Goal: Transaction & Acquisition: Book appointment/travel/reservation

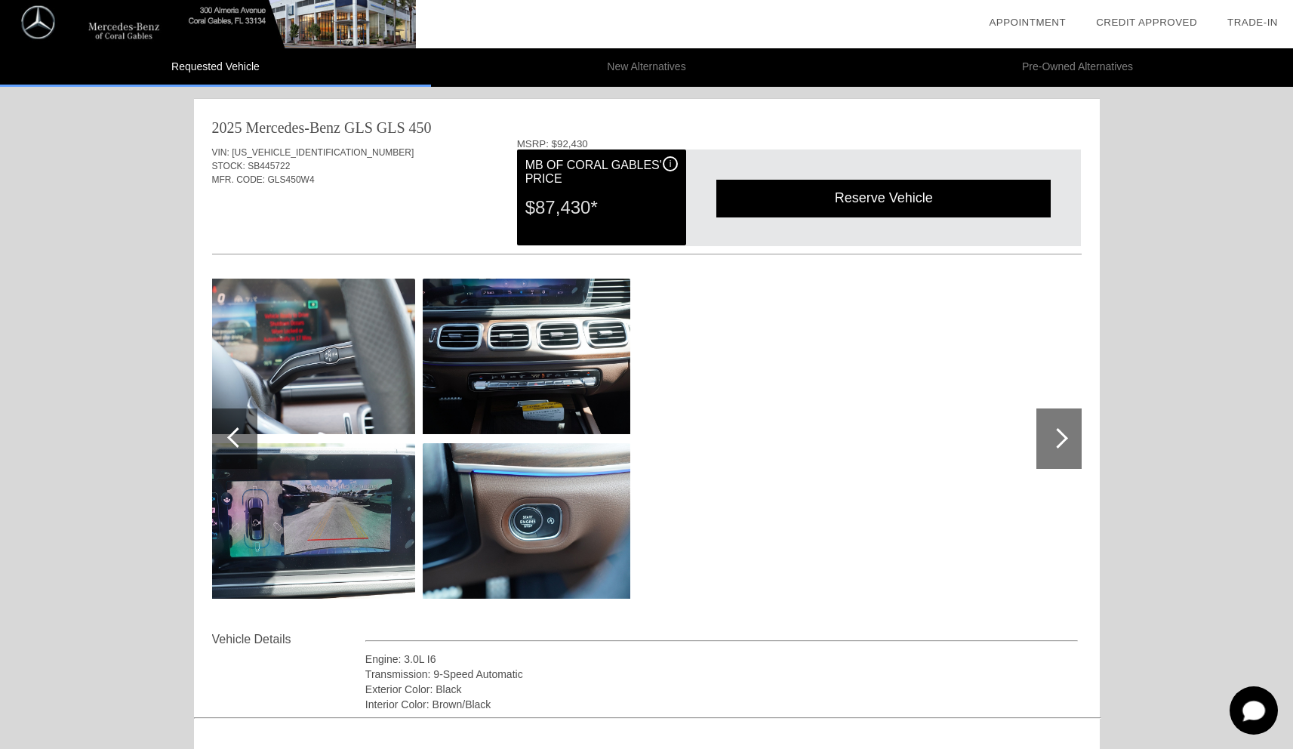
click at [231, 439] on div at bounding box center [237, 437] width 20 height 20
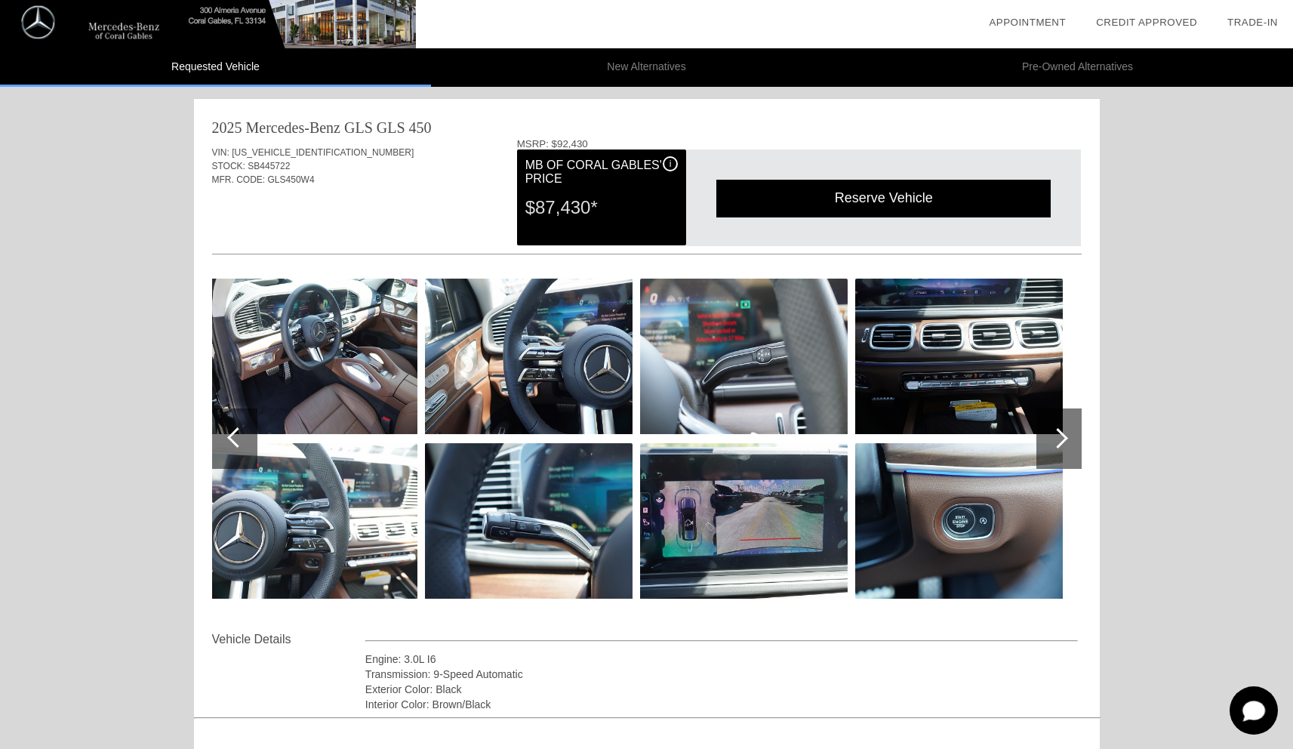
click at [231, 439] on div at bounding box center [237, 437] width 20 height 20
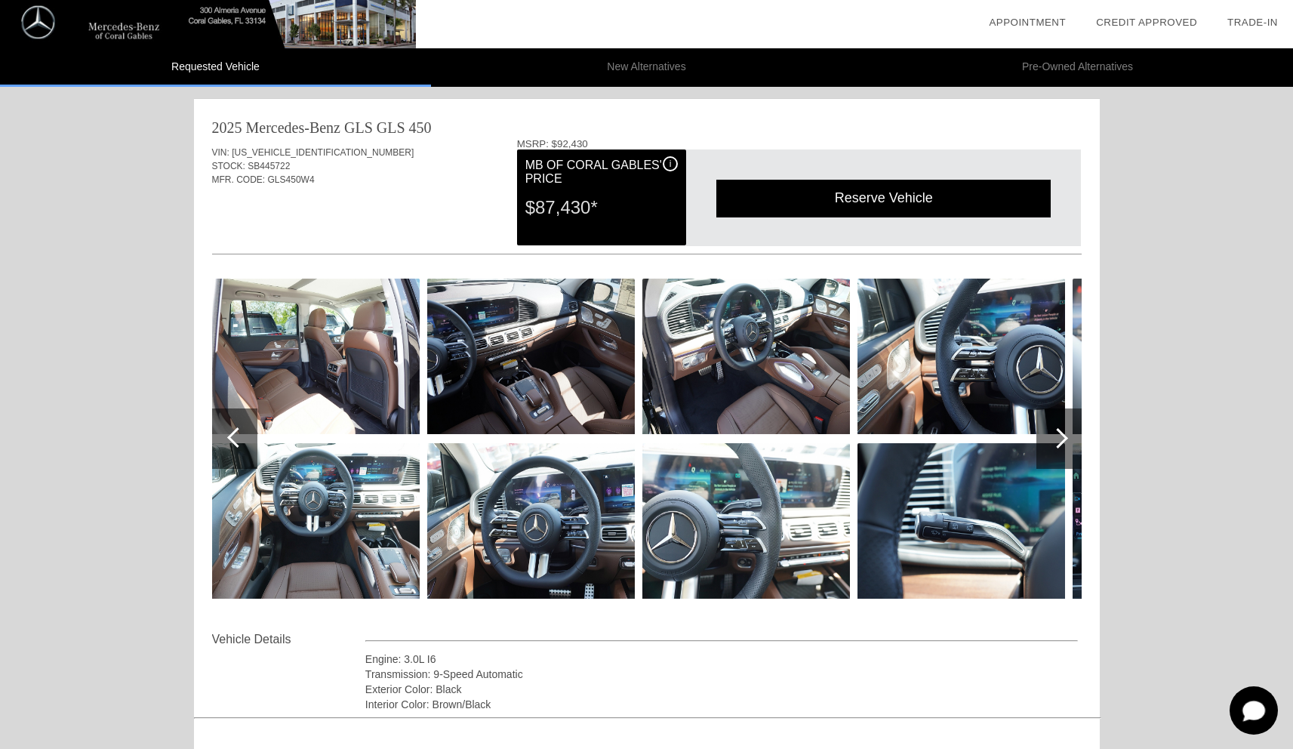
click at [231, 439] on div at bounding box center [237, 437] width 20 height 20
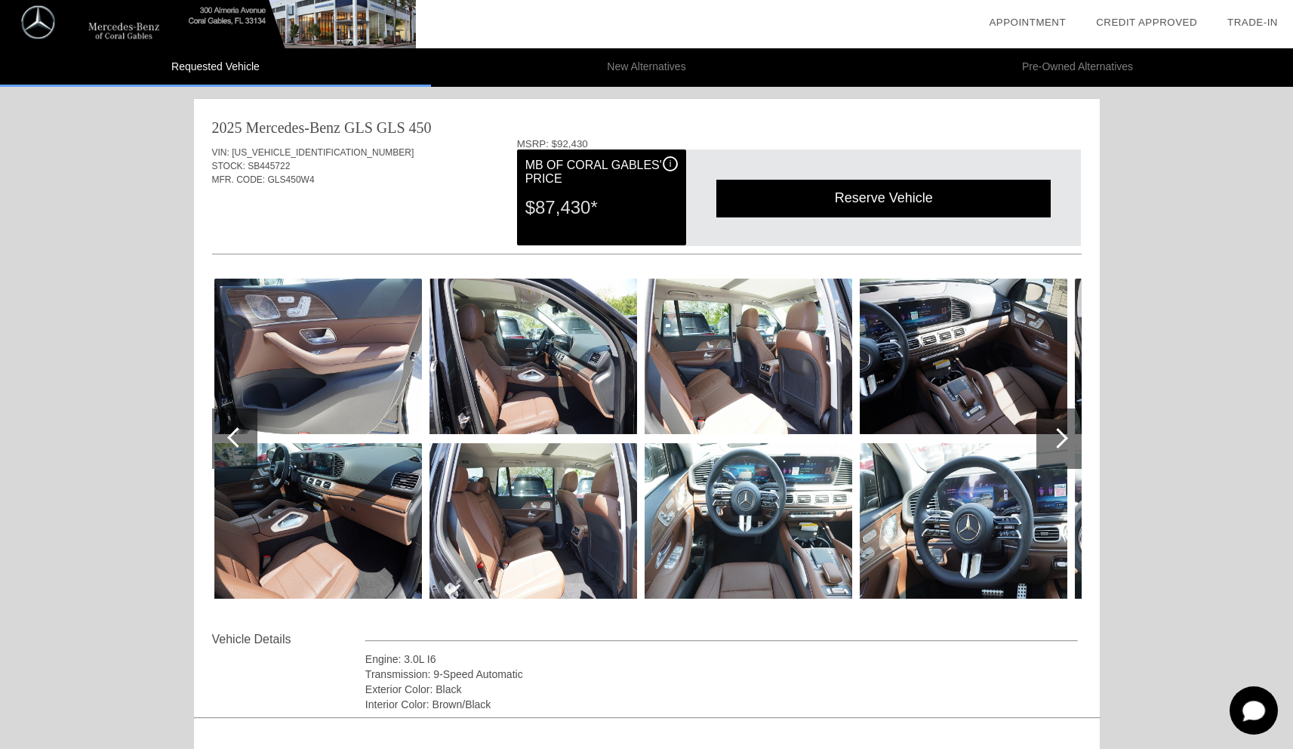
click at [231, 439] on div at bounding box center [237, 437] width 20 height 20
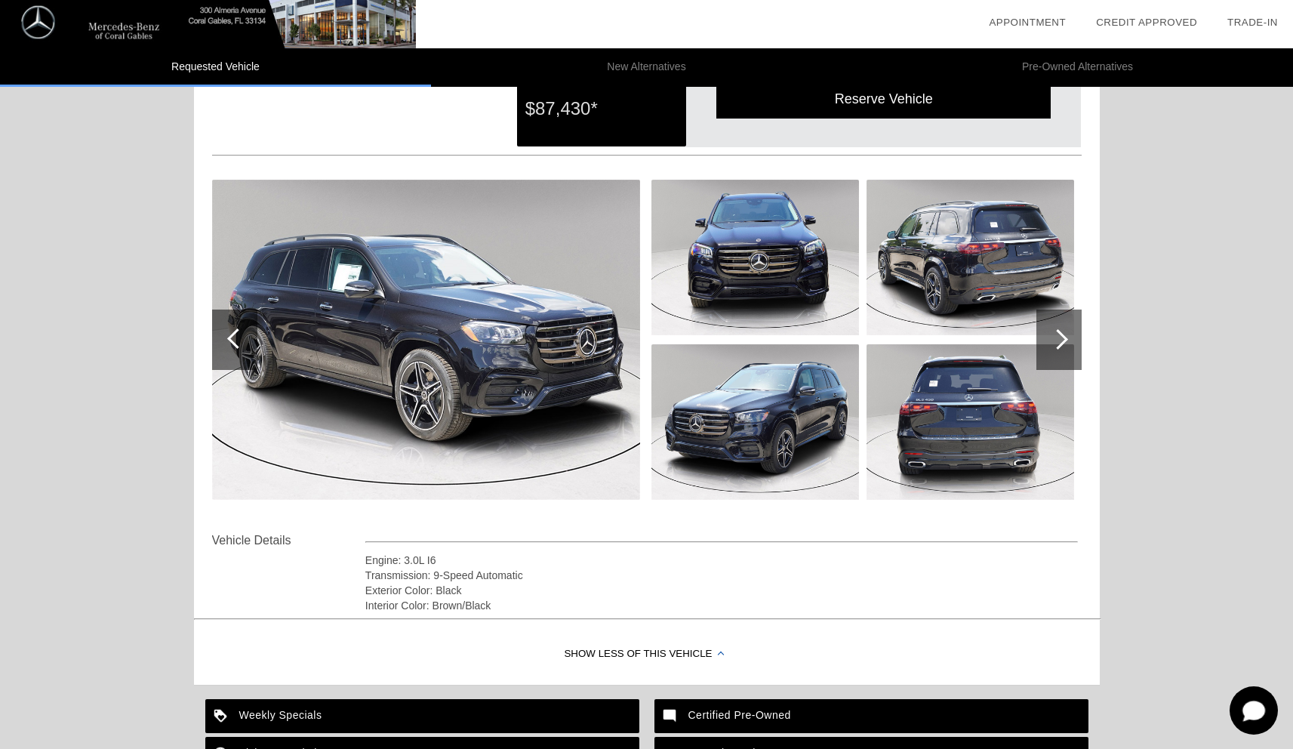
scroll to position [112, 0]
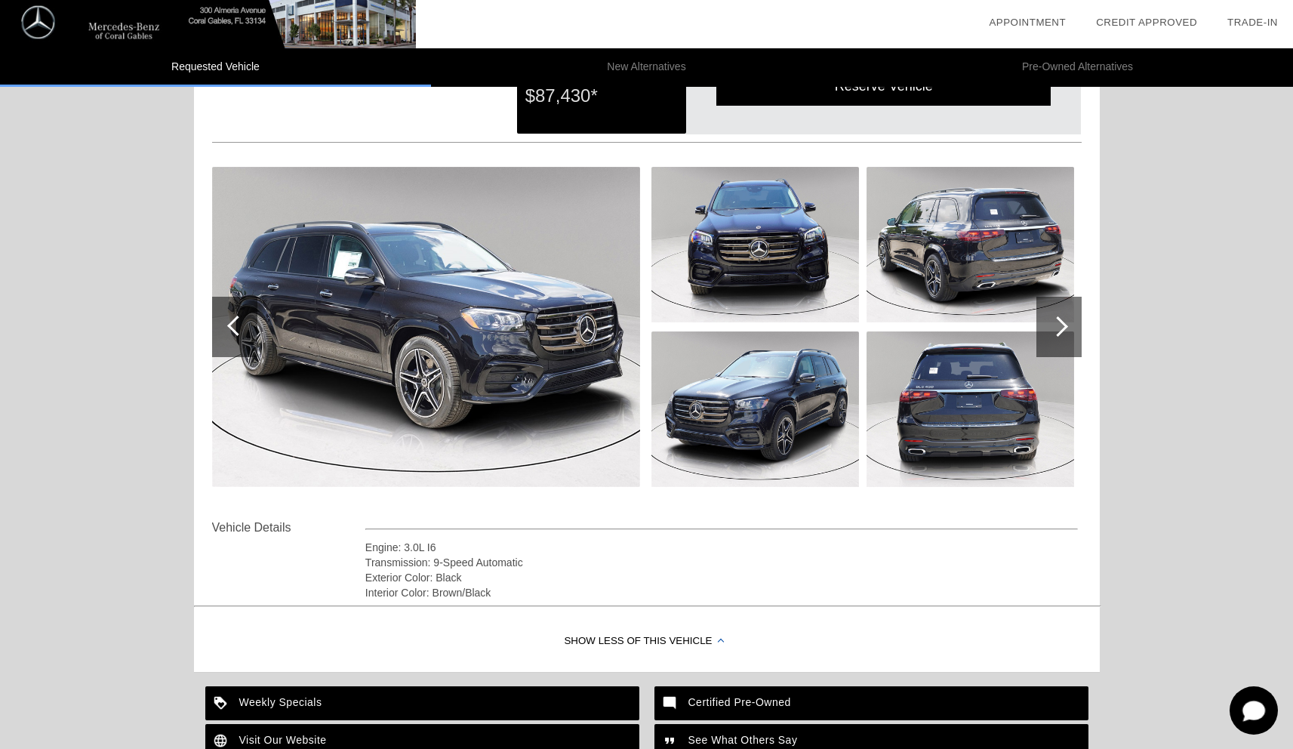
click at [1059, 344] on div at bounding box center [1059, 327] width 45 height 60
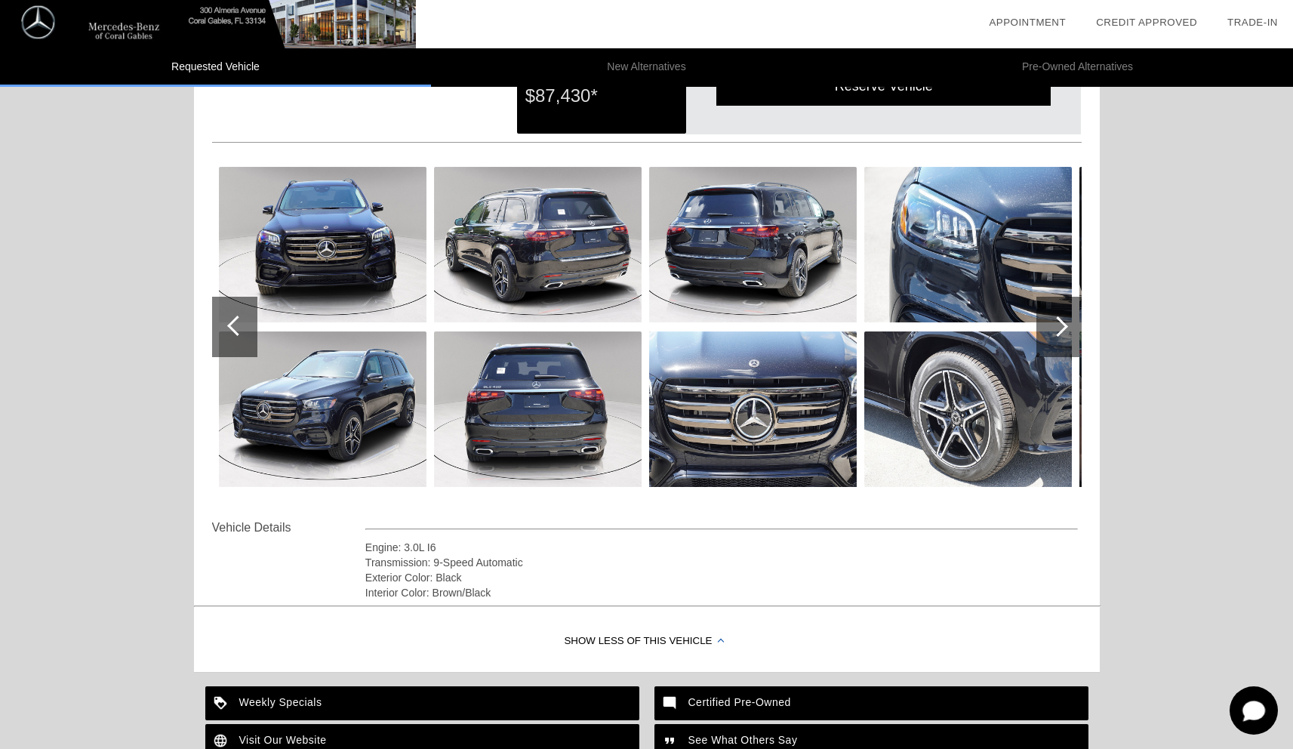
click at [1059, 344] on div at bounding box center [1059, 327] width 45 height 60
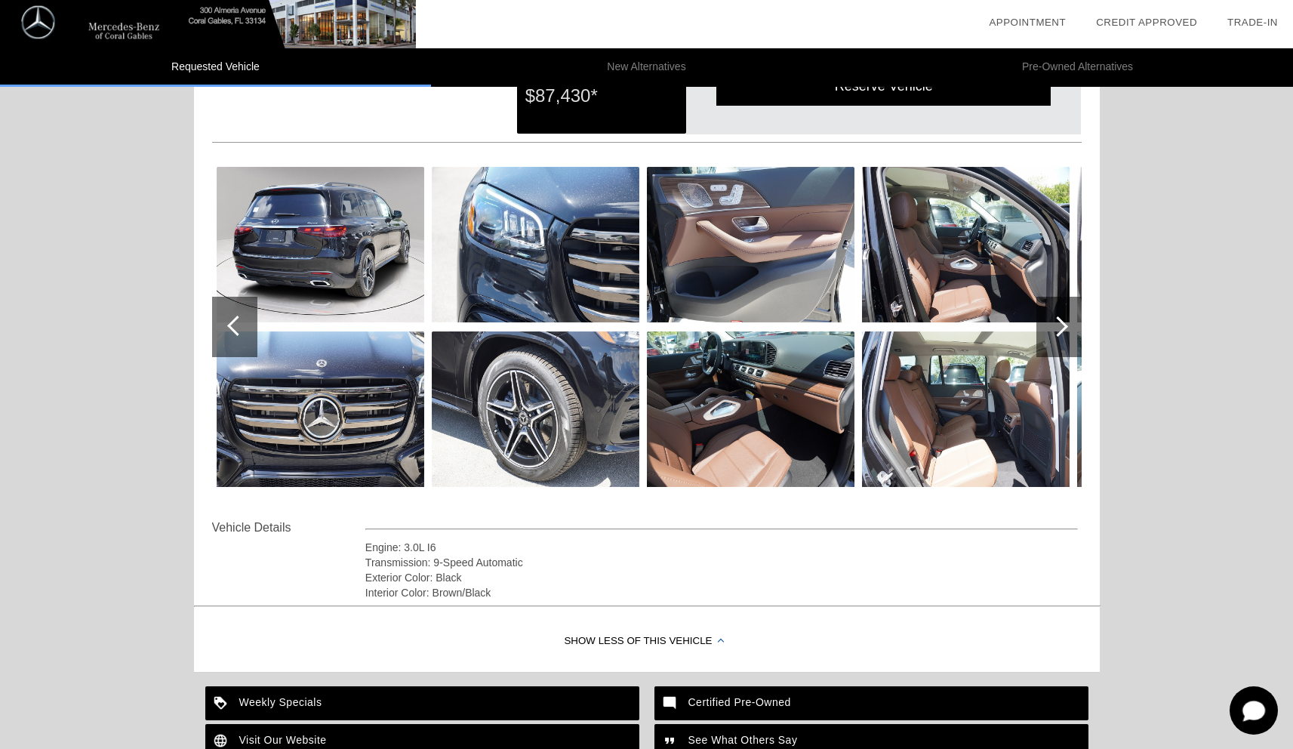
click at [1059, 344] on div at bounding box center [1059, 327] width 45 height 60
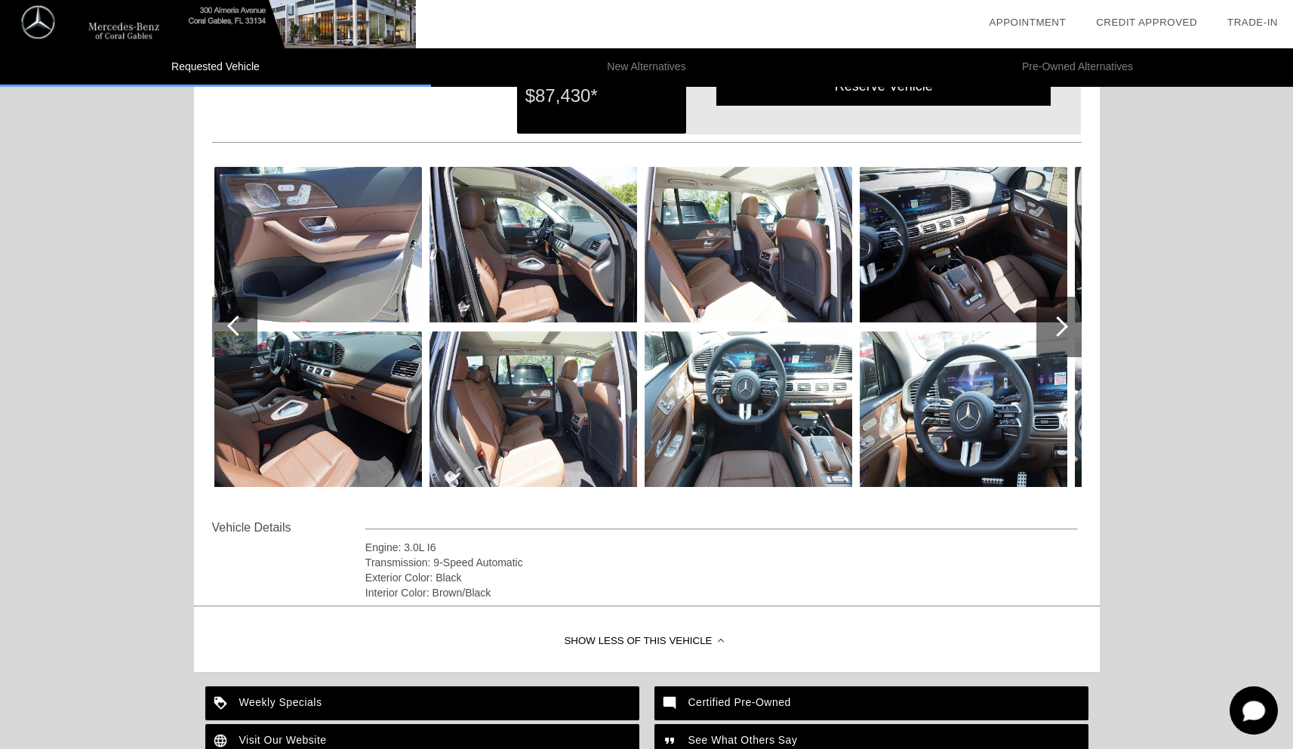
click at [1058, 344] on div at bounding box center [1059, 327] width 45 height 60
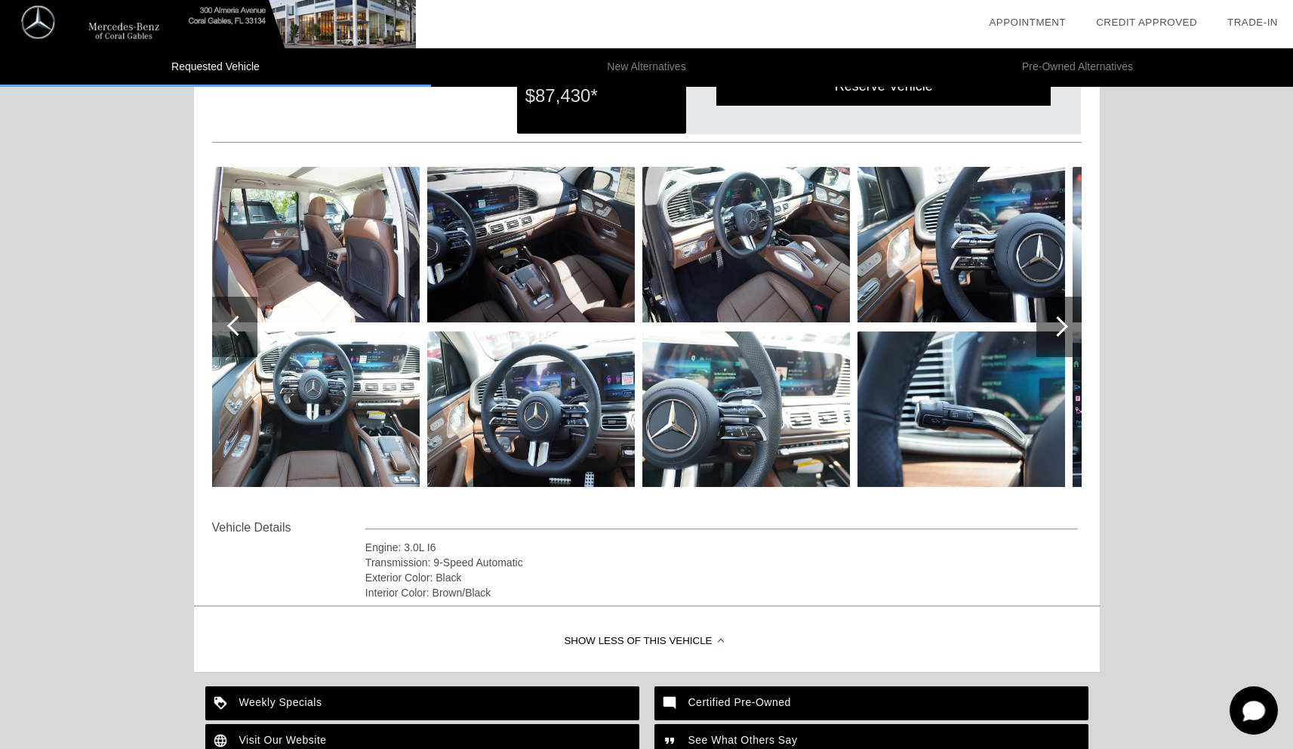
click at [1058, 344] on div at bounding box center [1059, 327] width 45 height 60
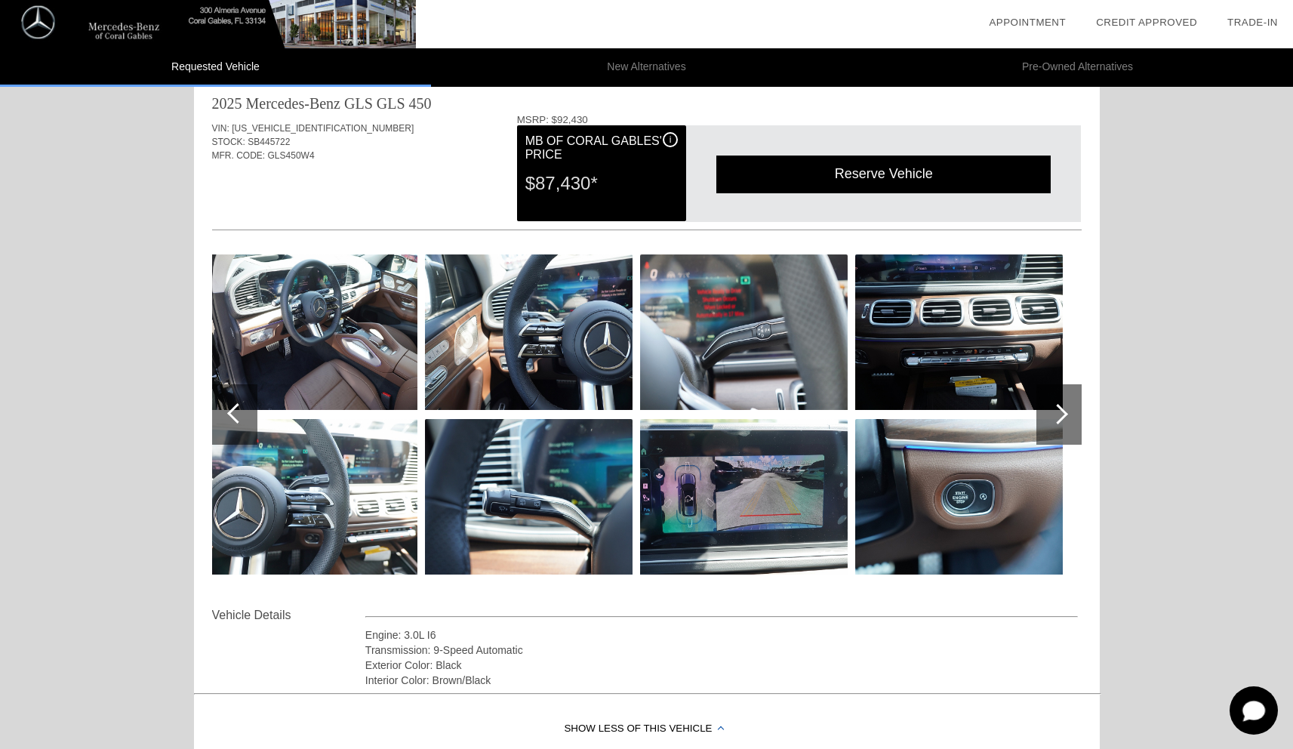
scroll to position [0, 0]
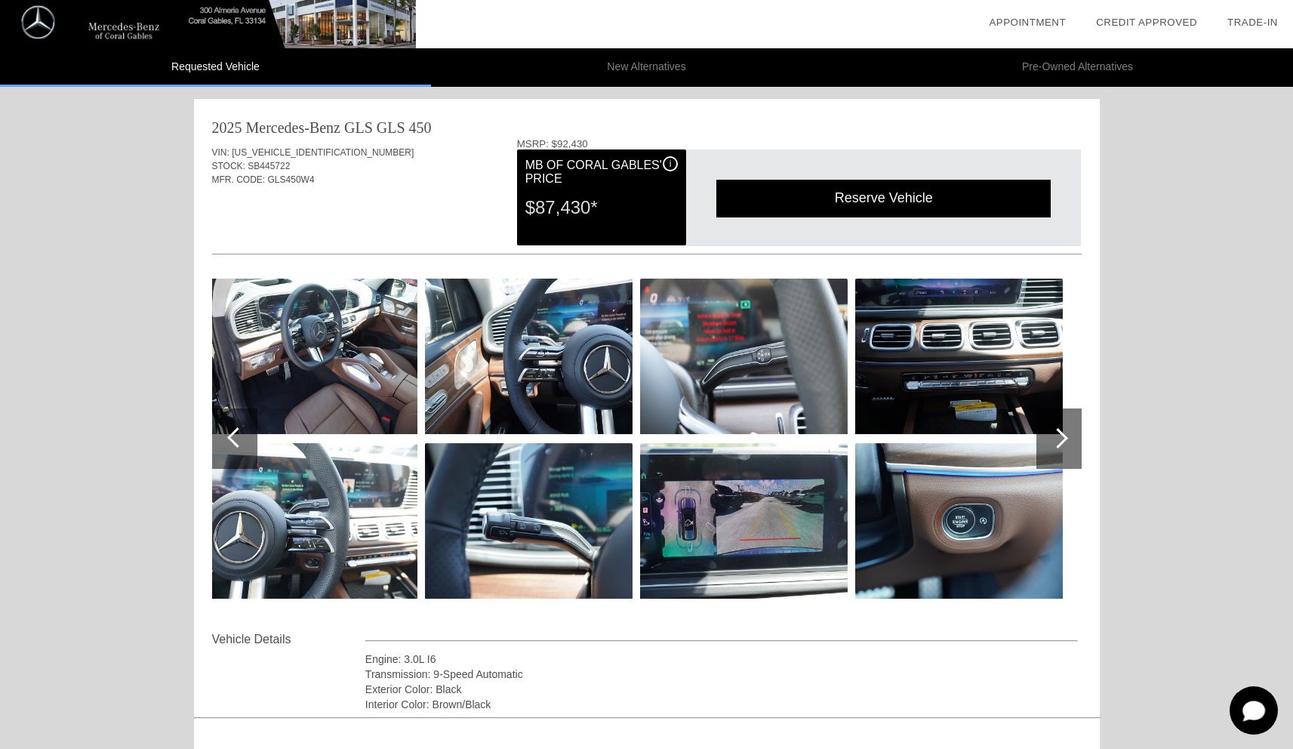
click at [960, 208] on div "Reserve Vehicle" at bounding box center [883, 198] width 334 height 37
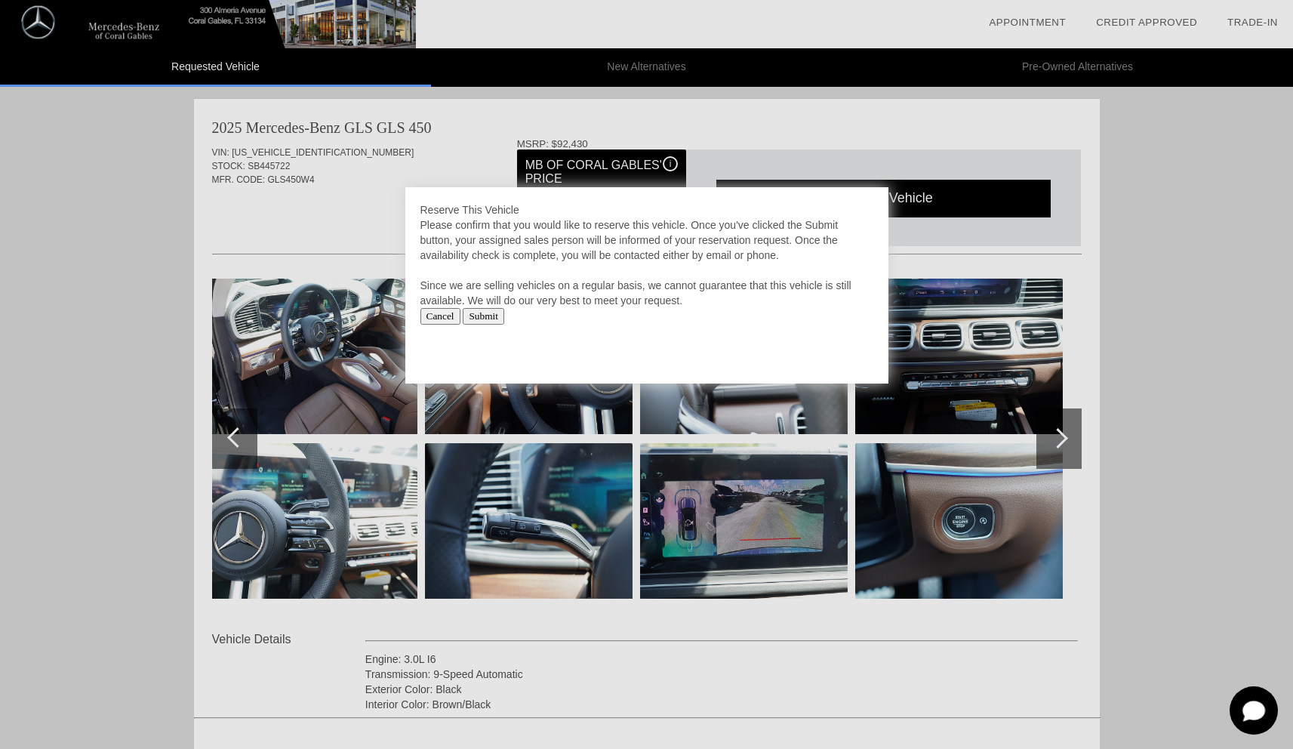
click at [494, 316] on input "Submit" at bounding box center [484, 316] width 42 height 17
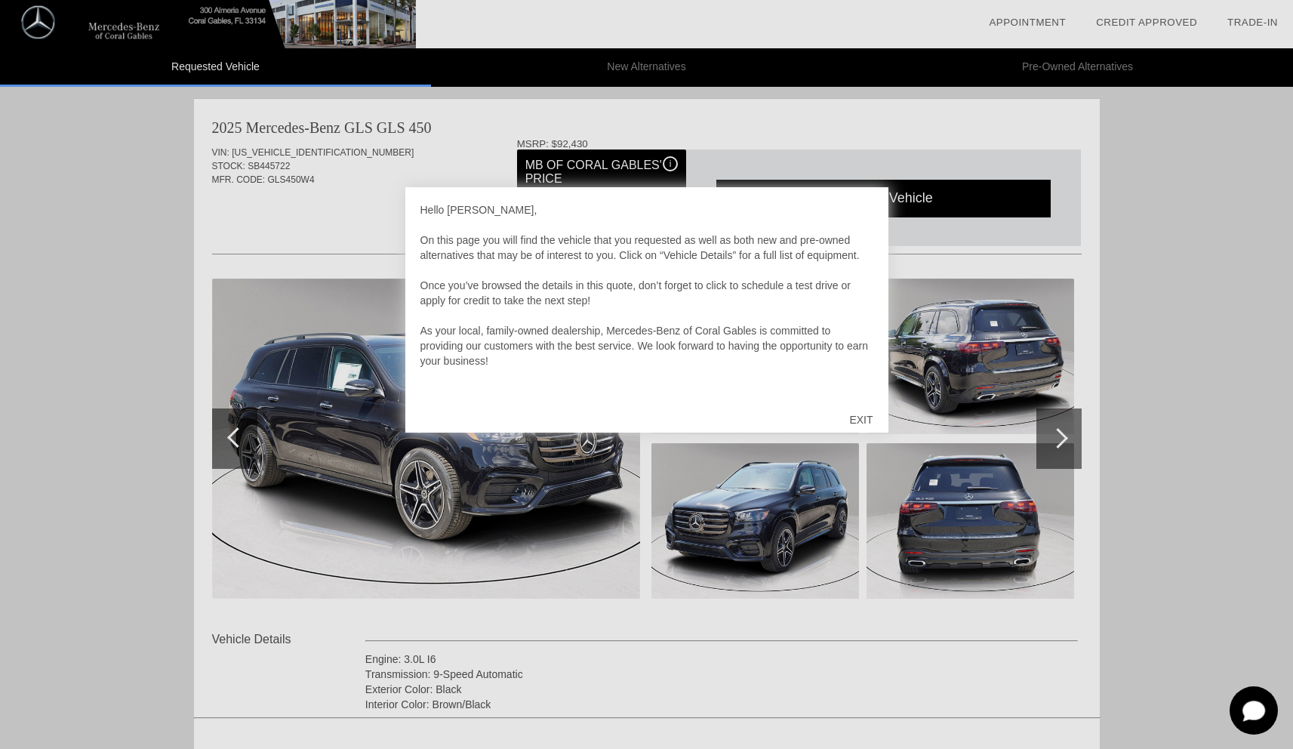
click at [855, 416] on div "EXIT" at bounding box center [861, 419] width 54 height 45
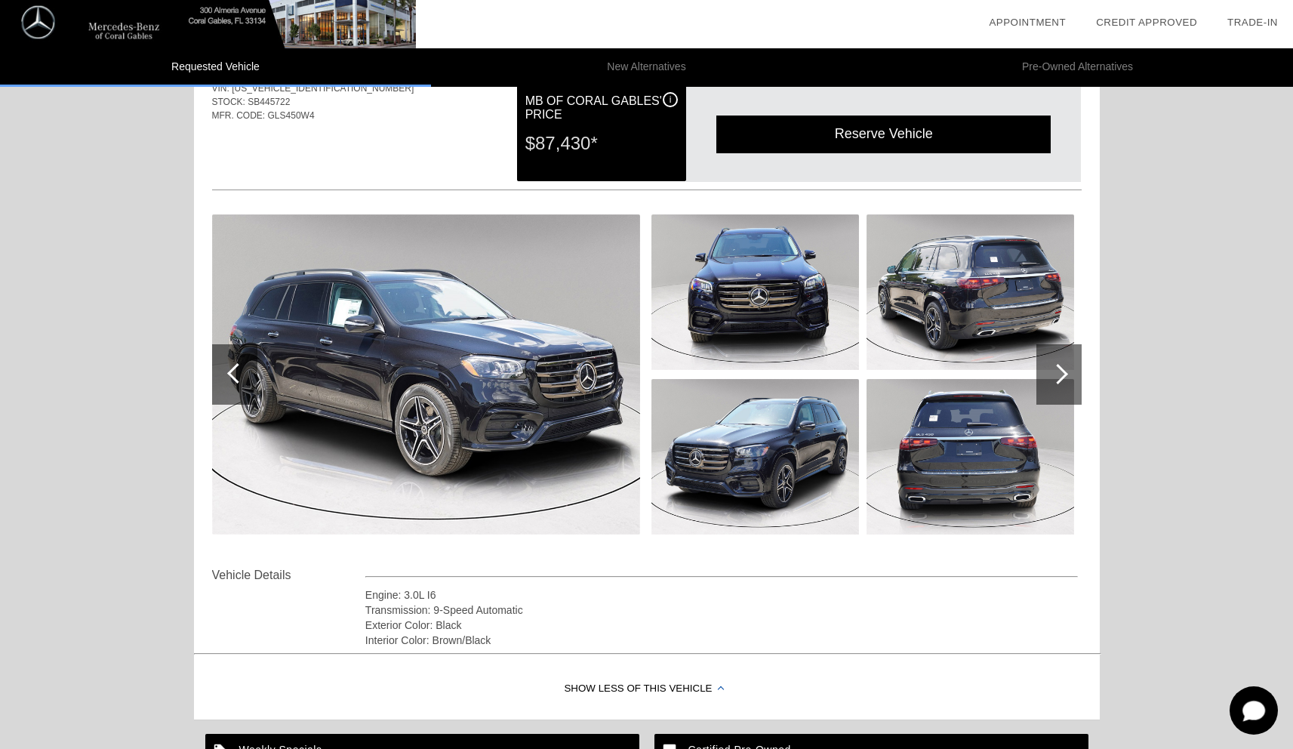
scroll to position [79, 0]
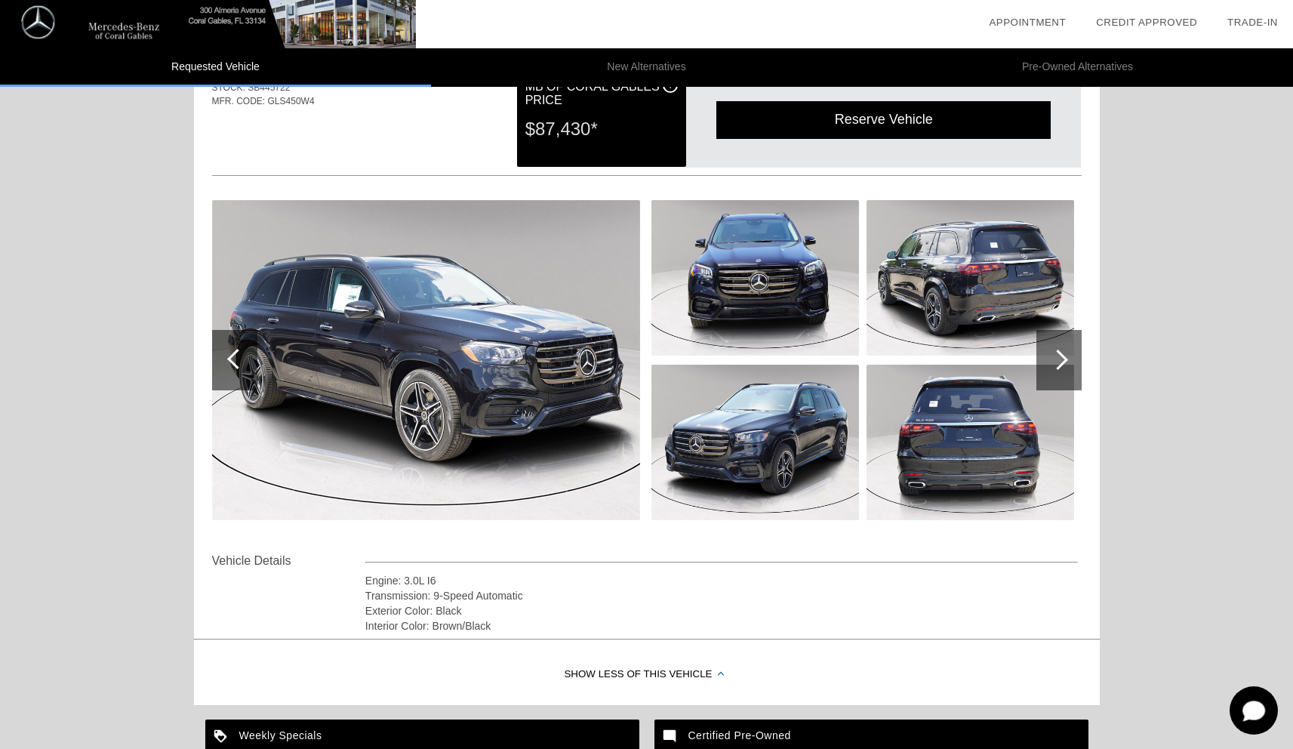
click at [1039, 344] on div at bounding box center [1059, 360] width 45 height 60
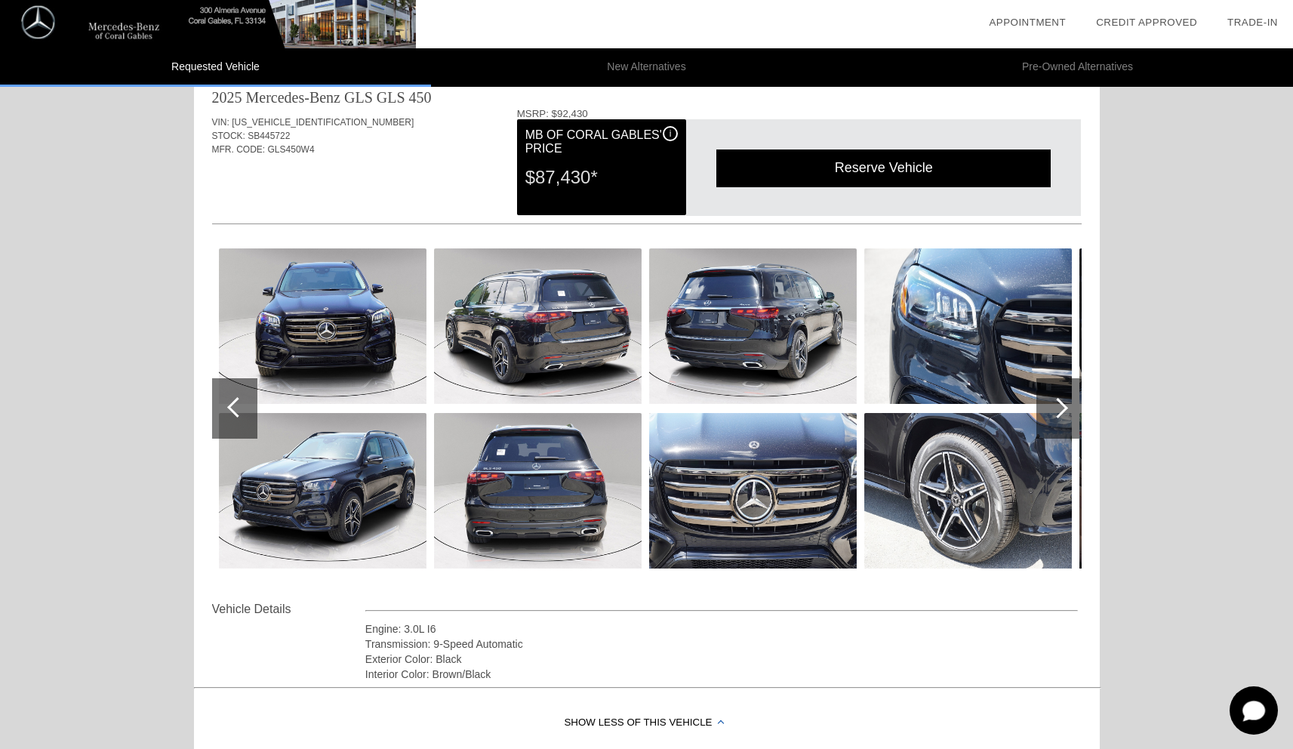
scroll to position [22, 0]
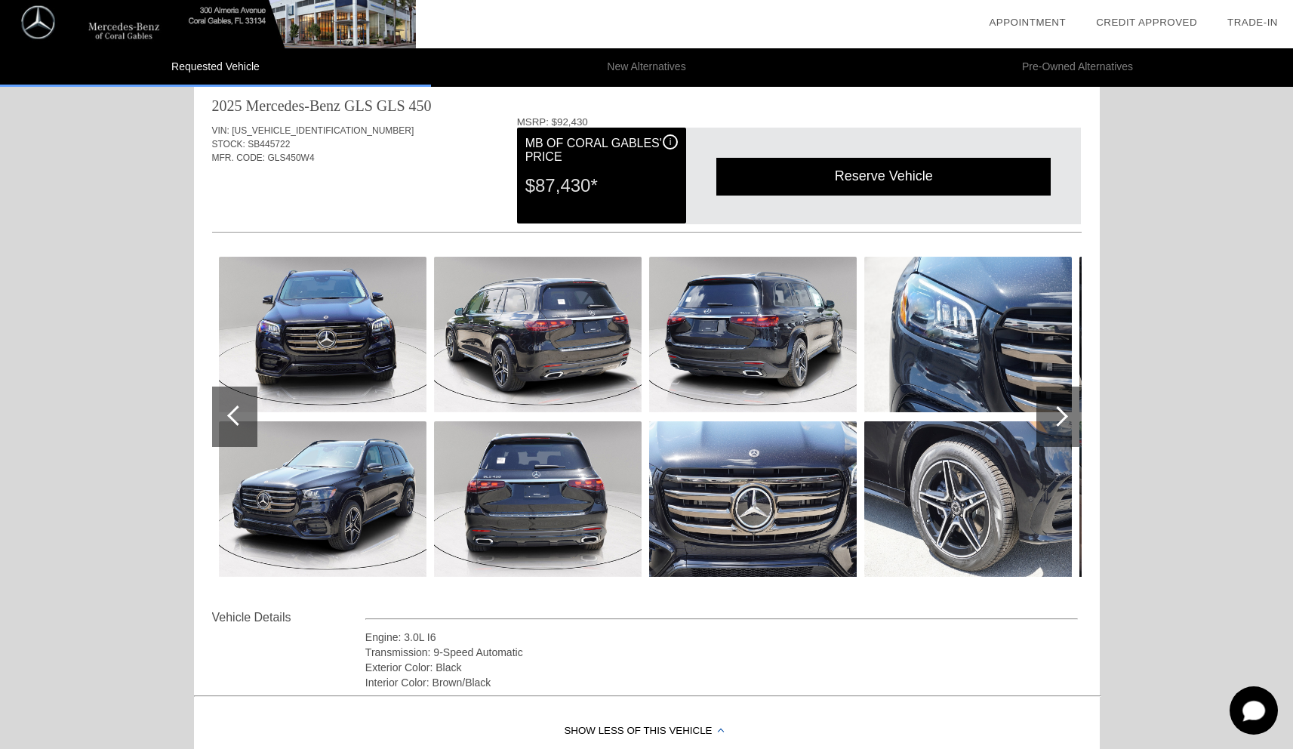
click at [1072, 415] on div at bounding box center [1059, 417] width 45 height 60
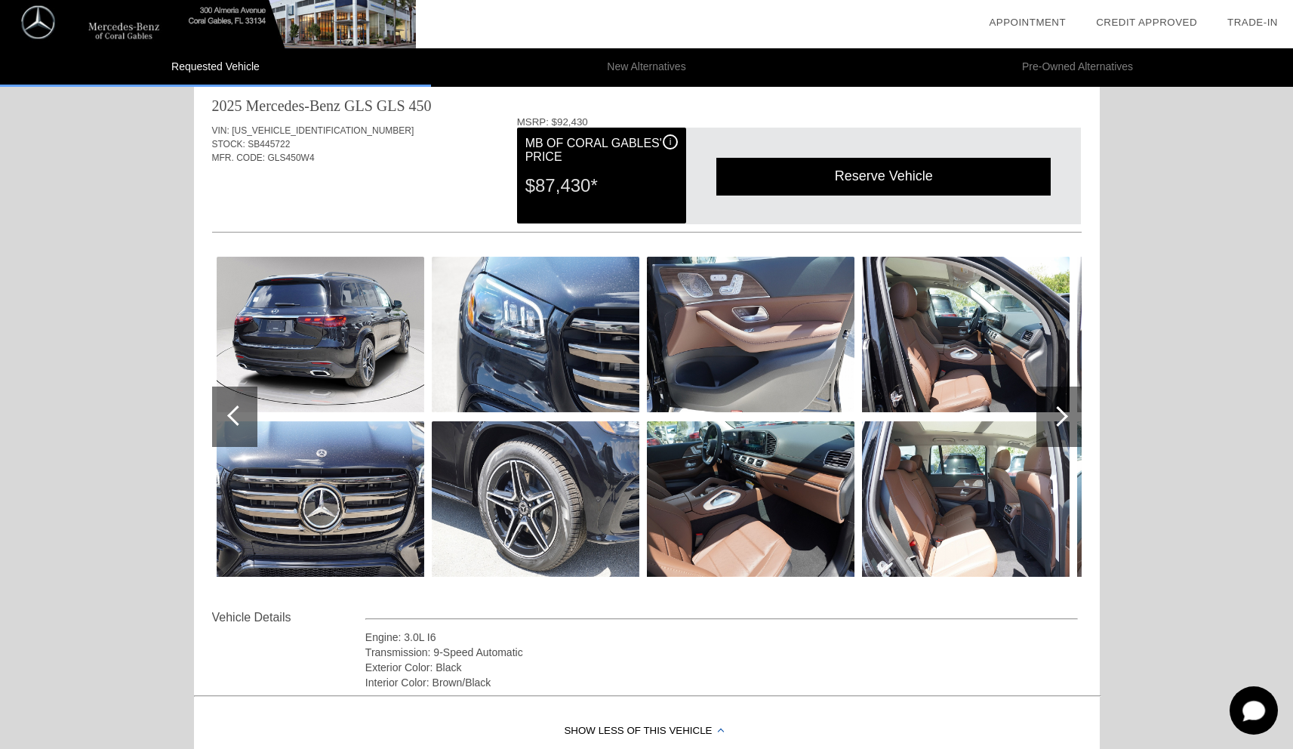
click at [1072, 415] on div at bounding box center [1059, 417] width 45 height 60
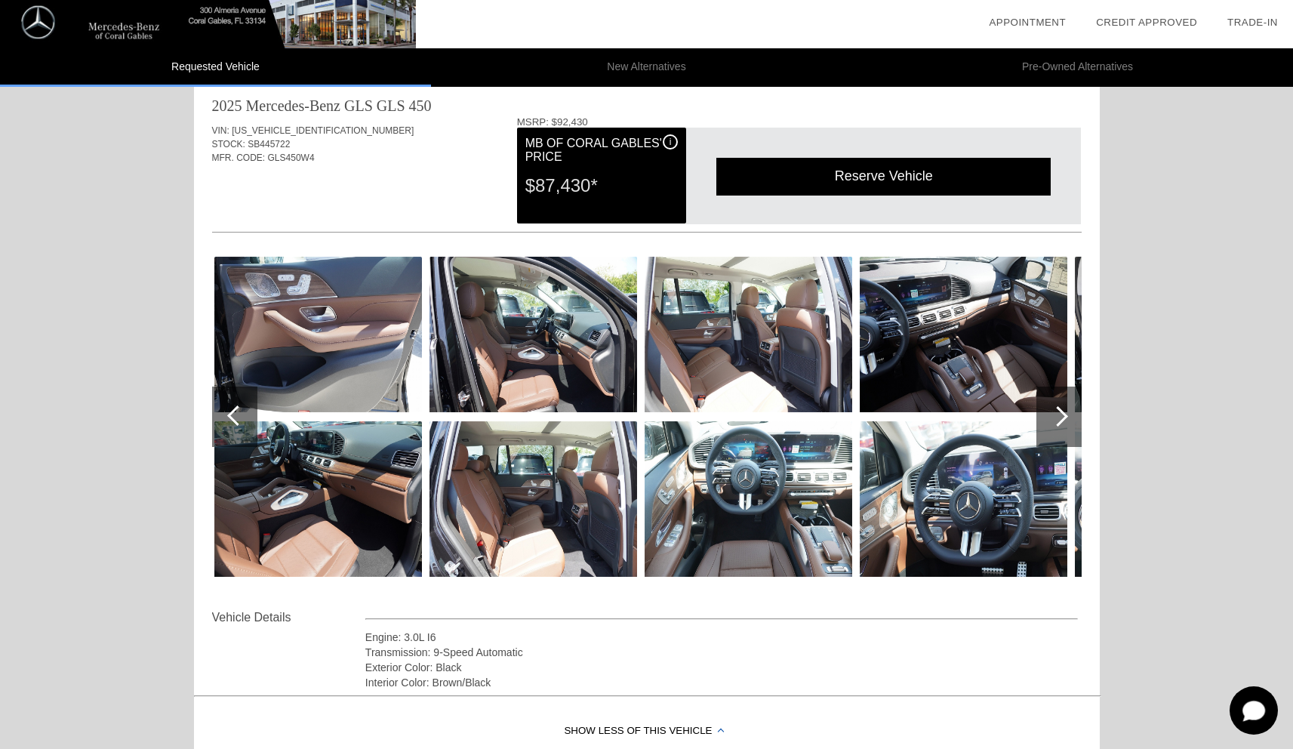
click at [1072, 415] on div at bounding box center [1059, 417] width 45 height 60
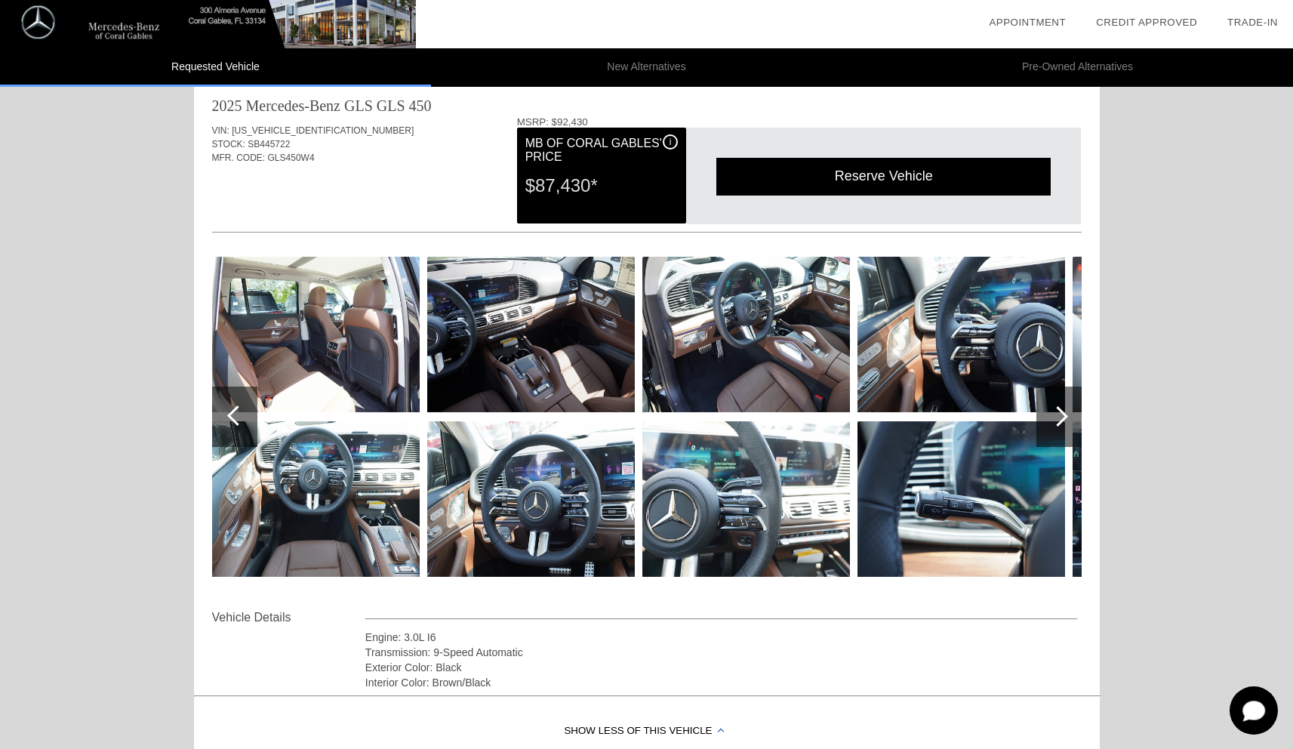
click at [1072, 416] on div at bounding box center [1059, 417] width 45 height 60
